Goal: Communication & Community: Answer question/provide support

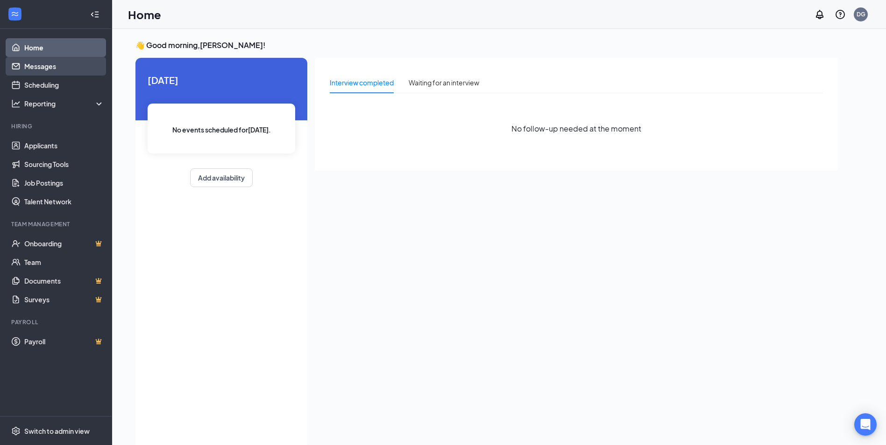
click at [63, 63] on link "Messages" at bounding box center [64, 66] width 80 height 19
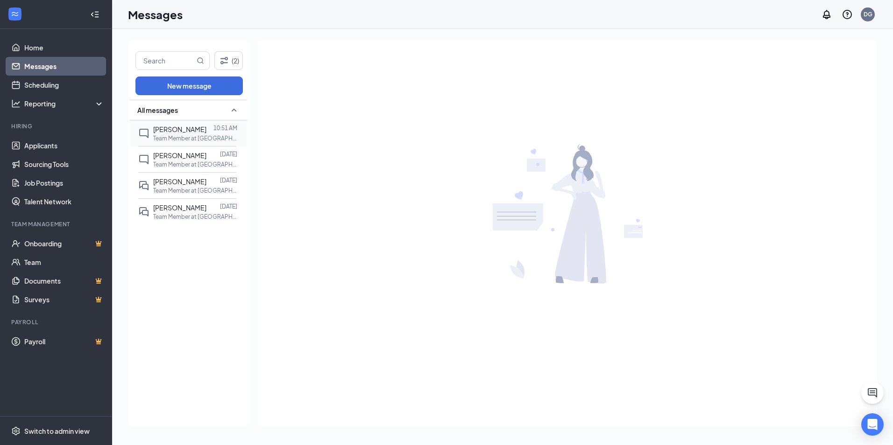
click at [206, 133] on div at bounding box center [209, 129] width 7 height 10
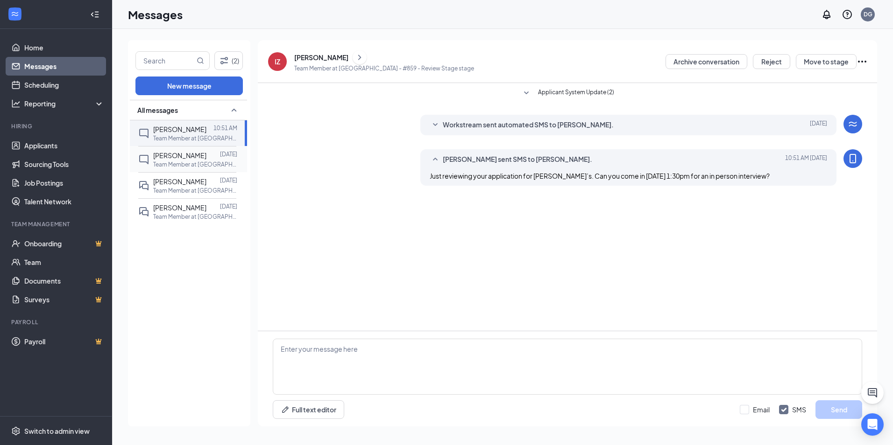
click at [188, 159] on span "Taiciana Madden" at bounding box center [179, 155] width 53 height 8
click at [774, 61] on button "Reject" at bounding box center [771, 61] width 37 height 15
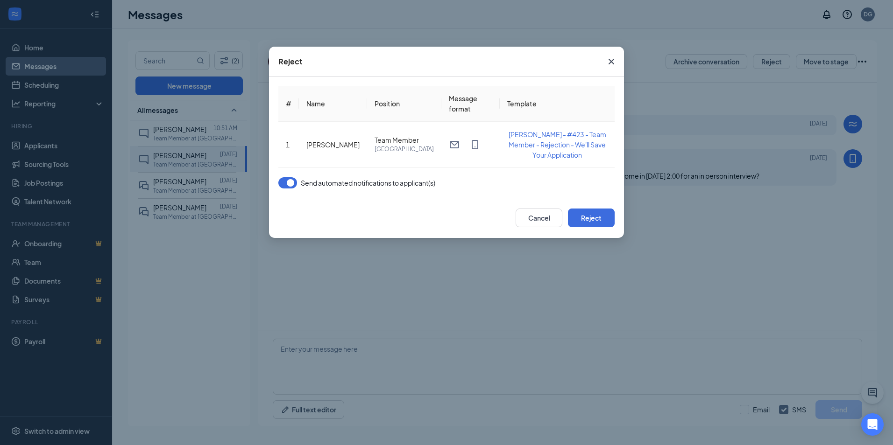
click at [290, 183] on button "button" at bounding box center [287, 182] width 19 height 11
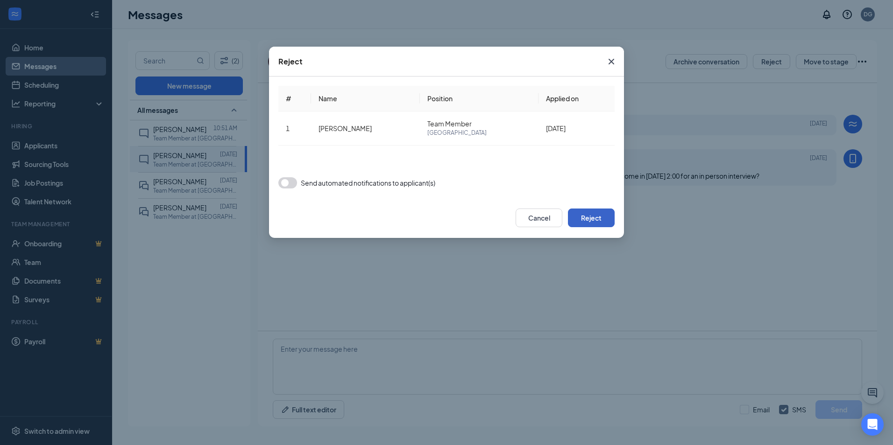
click at [596, 211] on button "Reject" at bounding box center [591, 218] width 47 height 19
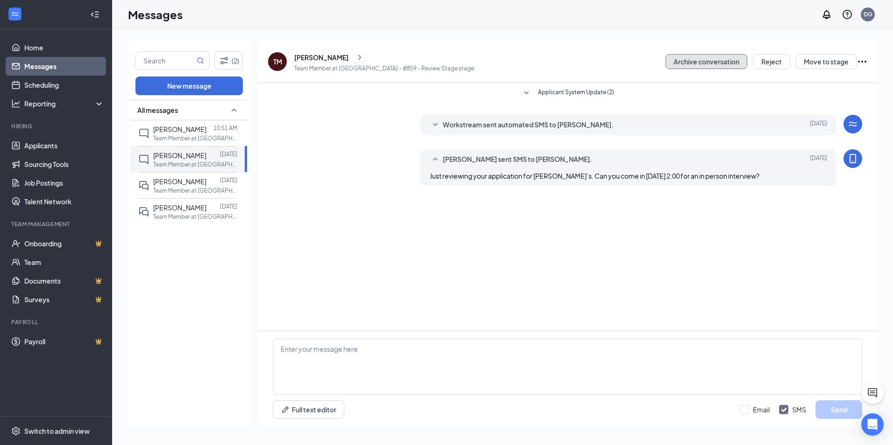
click at [692, 63] on button "Archive conversation" at bounding box center [706, 61] width 82 height 15
click at [764, 60] on button "Reject" at bounding box center [771, 61] width 37 height 15
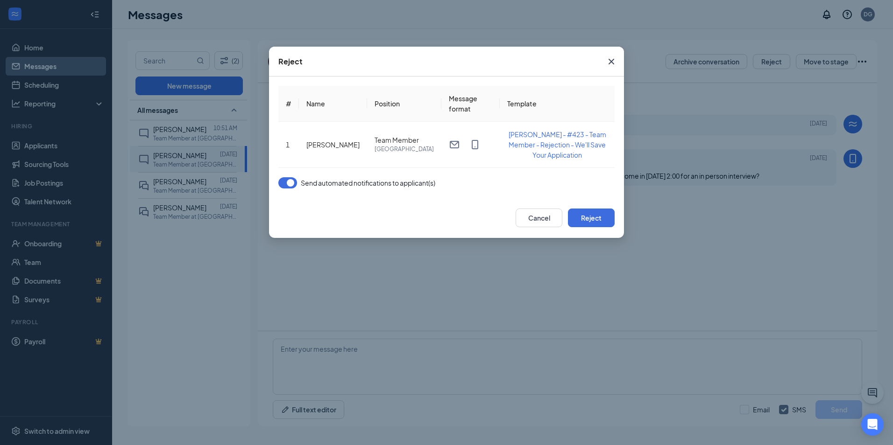
click at [289, 185] on button "button" at bounding box center [287, 182] width 19 height 11
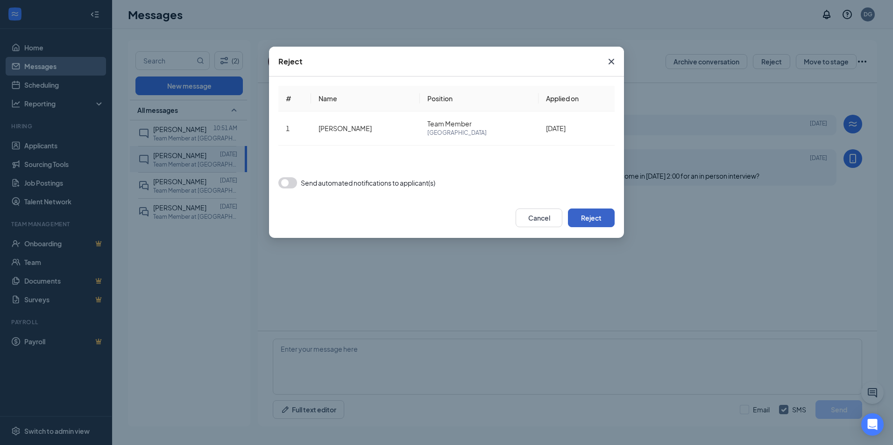
click at [594, 222] on button "Reject" at bounding box center [591, 218] width 47 height 19
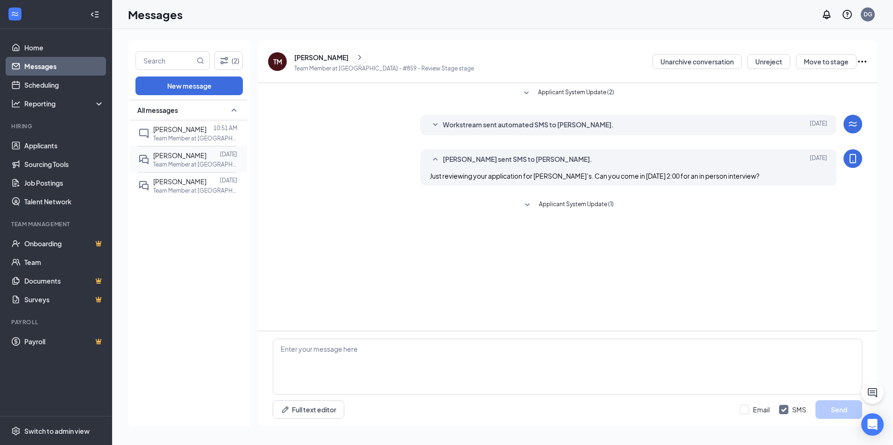
click at [185, 154] on span "[PERSON_NAME]" at bounding box center [179, 155] width 53 height 8
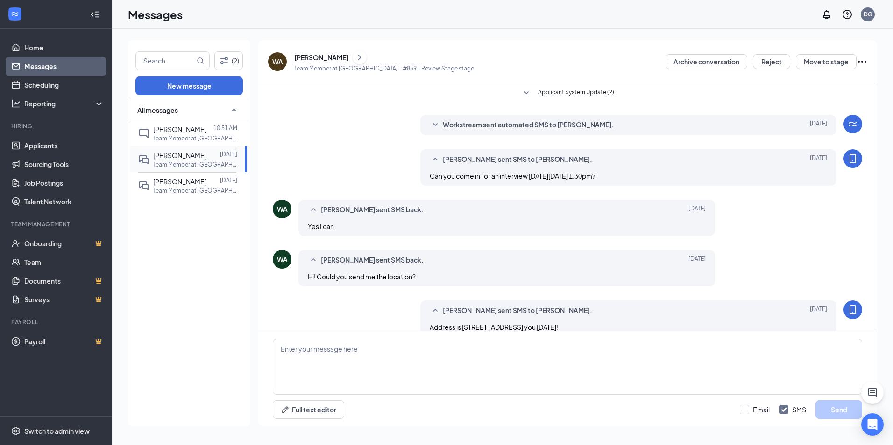
scroll to position [66, 0]
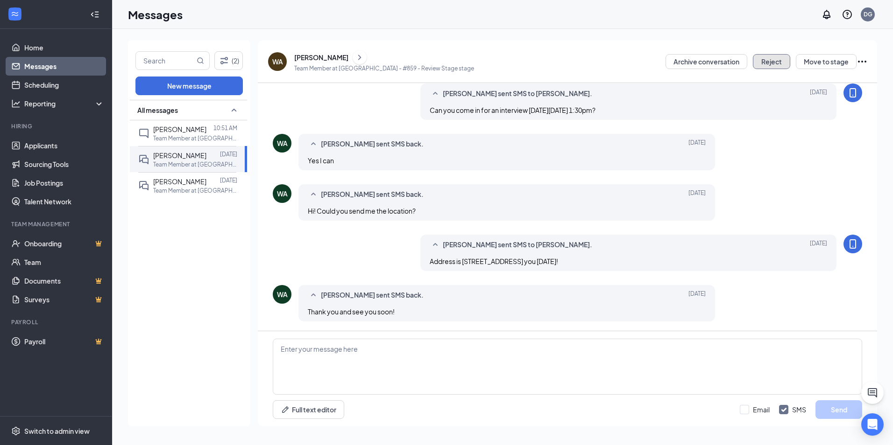
click at [773, 61] on button "Reject" at bounding box center [771, 61] width 37 height 15
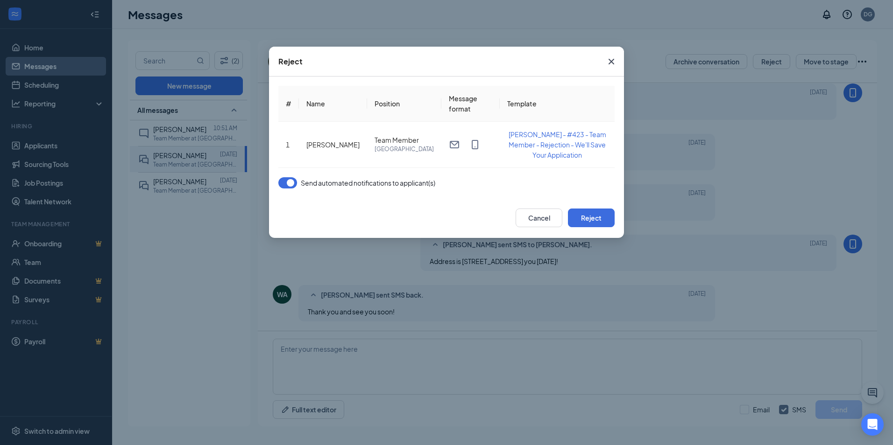
click at [289, 178] on button "button" at bounding box center [287, 182] width 19 height 11
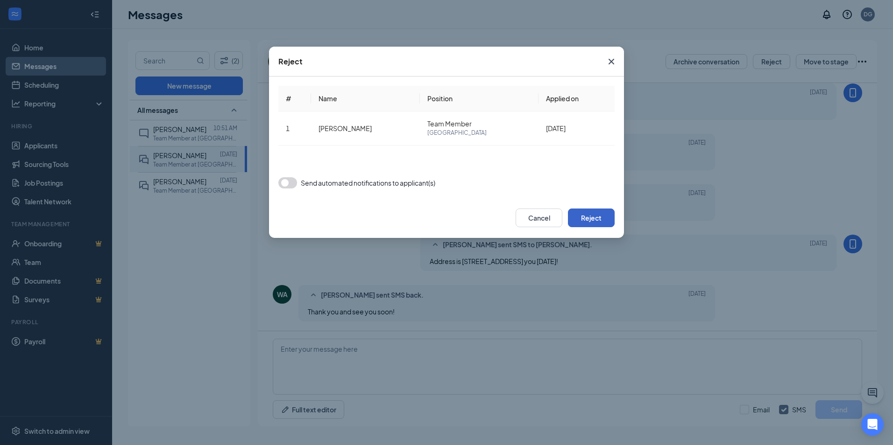
click at [598, 218] on button "Reject" at bounding box center [591, 218] width 47 height 19
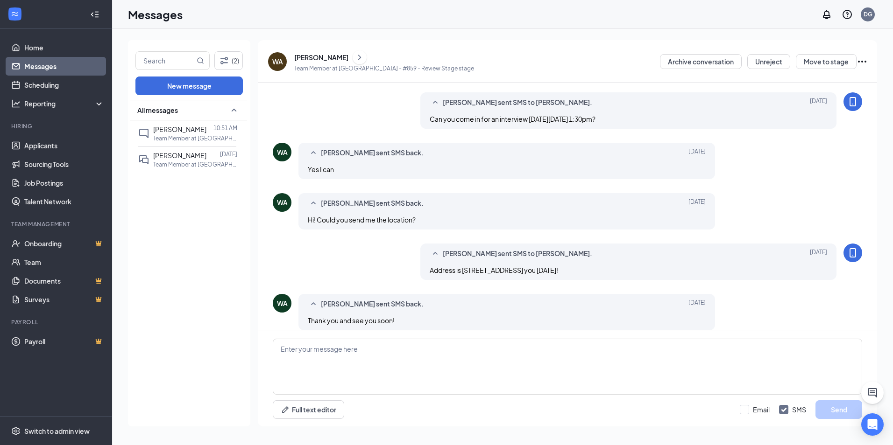
scroll to position [93, 0]
